Goal: Task Accomplishment & Management: Manage account settings

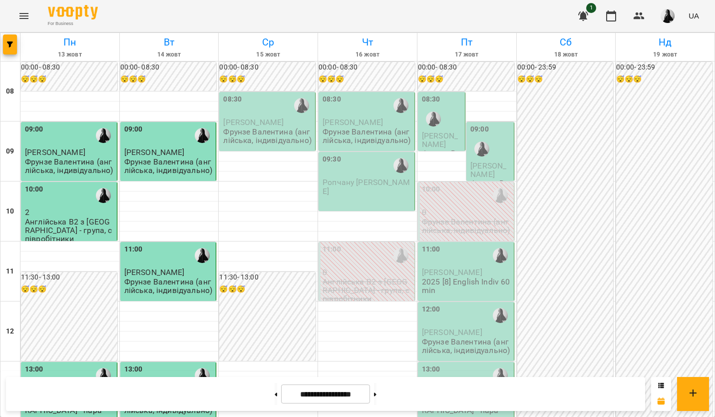
scroll to position [200, 0]
click at [377, 403] on button at bounding box center [375, 394] width 2 height 22
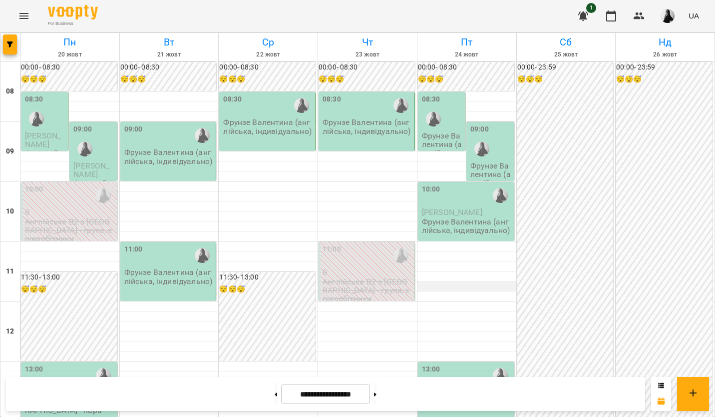
scroll to position [0, 0]
click at [275, 400] on button at bounding box center [276, 394] width 2 height 22
type input "**********"
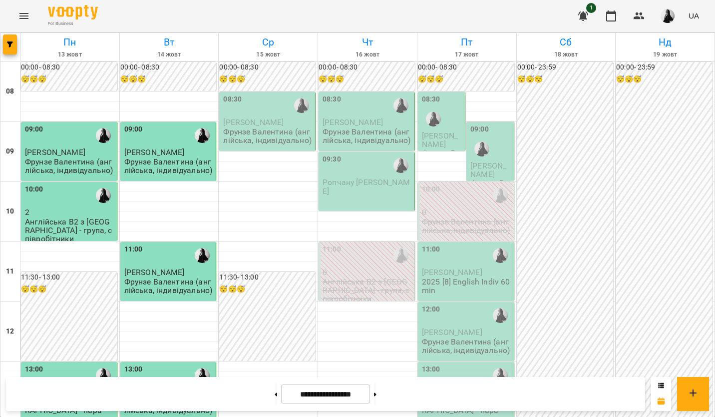
click at [344, 280] on p "Англійська В2 з [GEOGRAPHIC_DATA] - група, співробітники" at bounding box center [368, 290] width 90 height 26
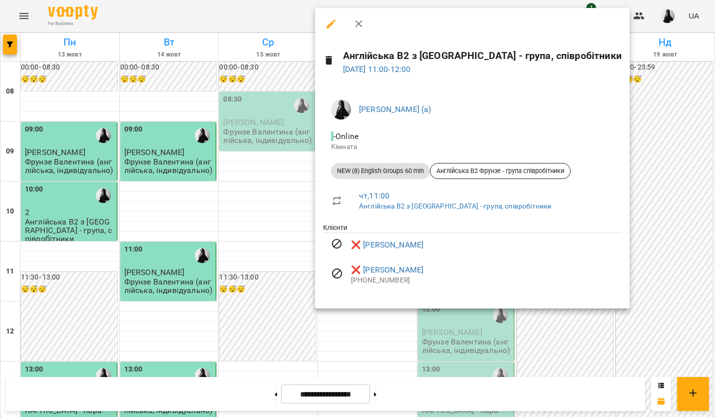
click at [274, 230] on div at bounding box center [357, 208] width 715 height 417
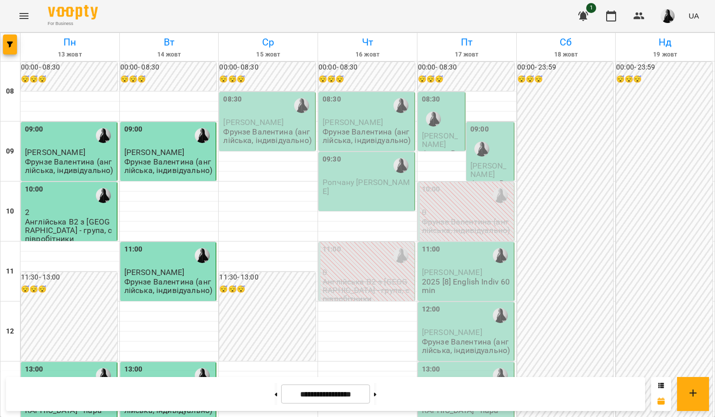
scroll to position [50, 0]
click at [335, 244] on div "11:00" at bounding box center [332, 255] width 18 height 23
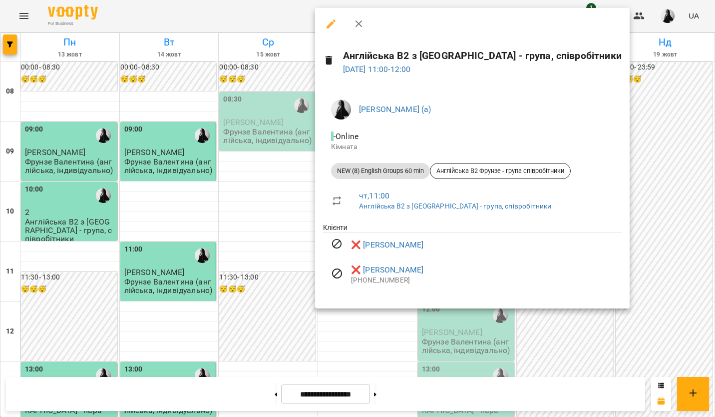
click at [645, 175] on div at bounding box center [357, 208] width 715 height 417
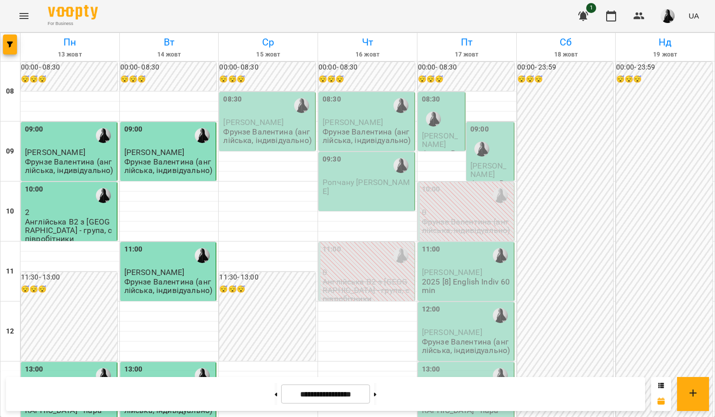
scroll to position [200, 0]
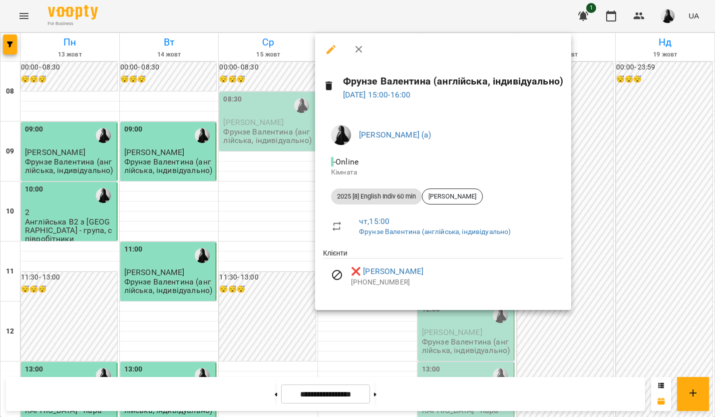
click at [603, 219] on div at bounding box center [357, 208] width 715 height 417
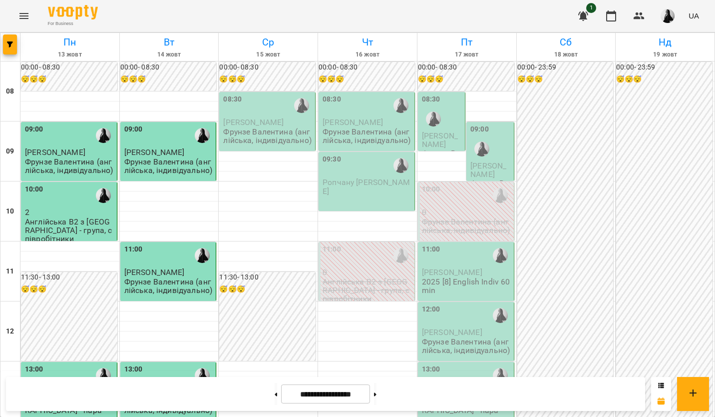
scroll to position [250, 0]
